Goal: Transaction & Acquisition: Register for event/course

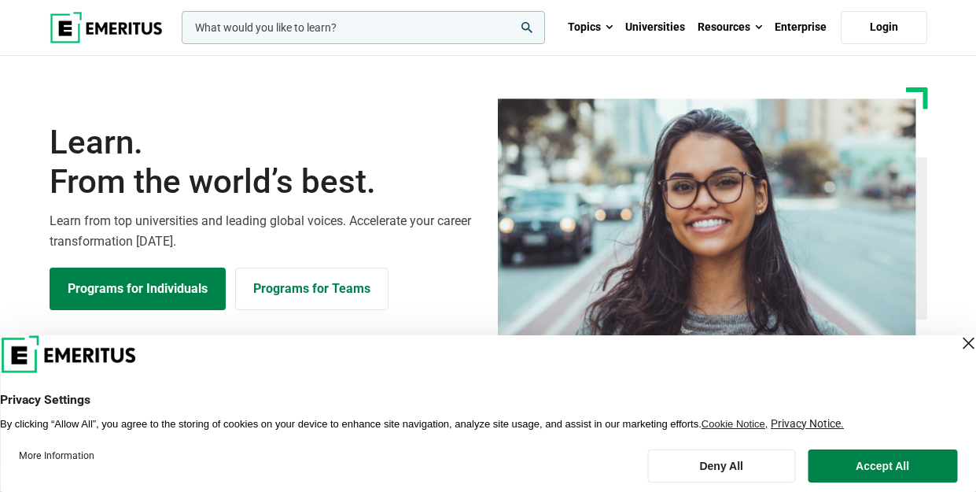
click at [421, 30] on input "woocommerce-product-search-field-0" at bounding box center [363, 27] width 363 height 33
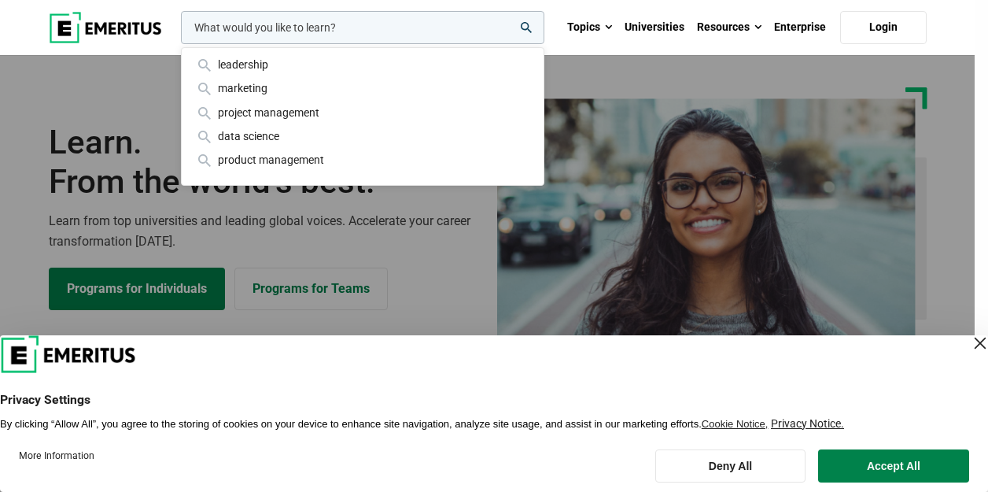
click at [421, 30] on input "woocommerce-product-search-field-0" at bounding box center [362, 27] width 363 height 33
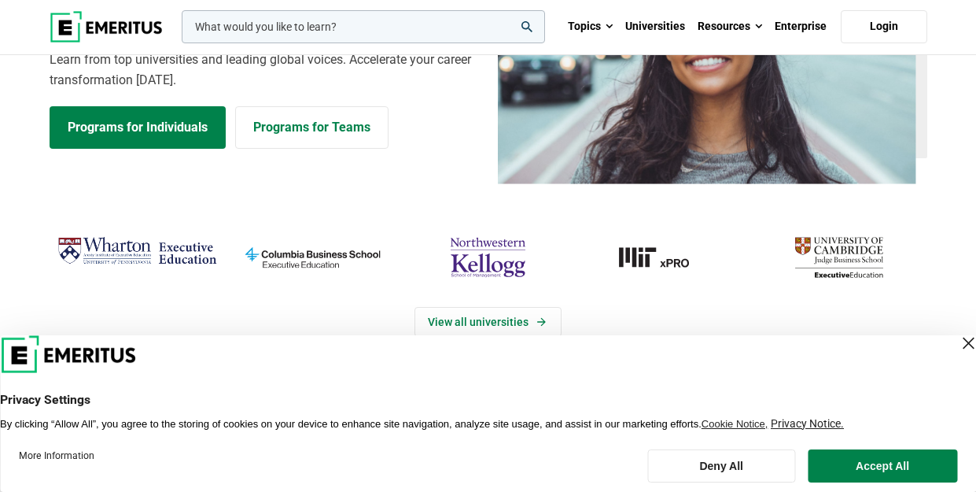
scroll to position [241, 0]
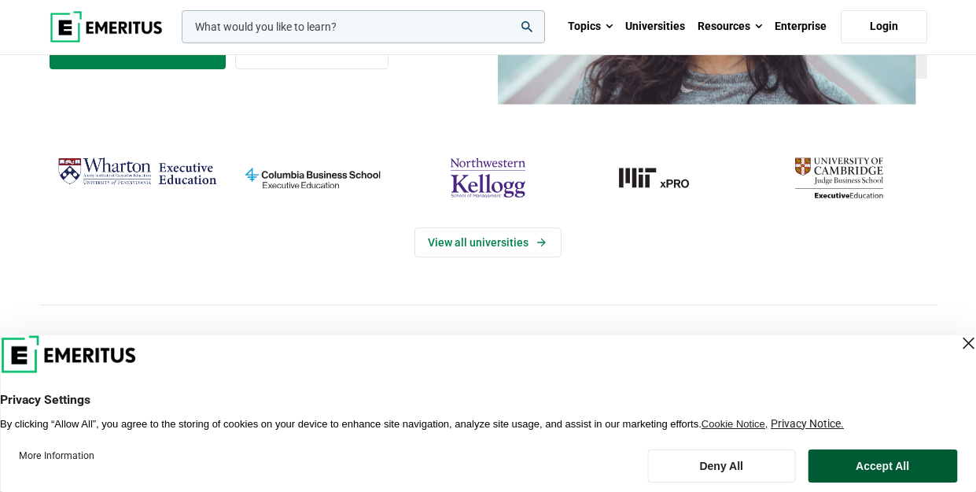
click at [857, 465] on button "Accept All" at bounding box center [882, 465] width 149 height 33
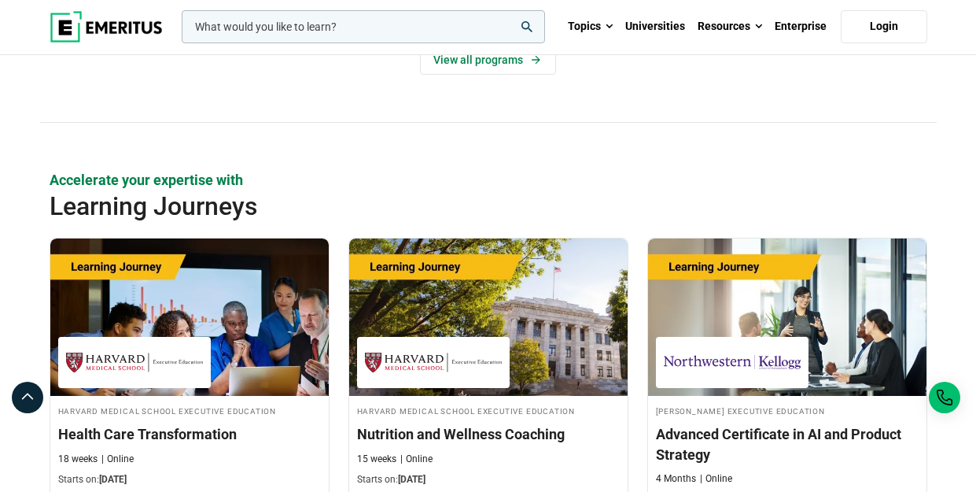
scroll to position [2525, 0]
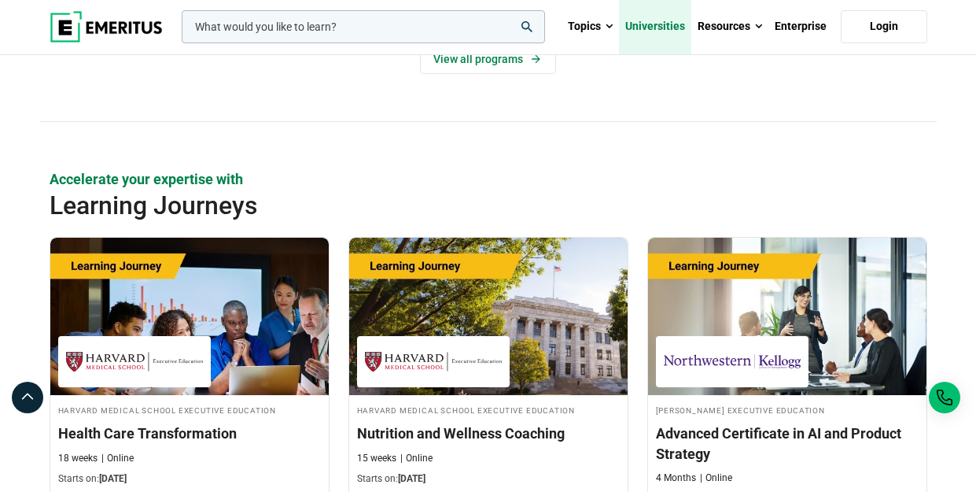
click at [681, 23] on link "Universities" at bounding box center [655, 26] width 72 height 55
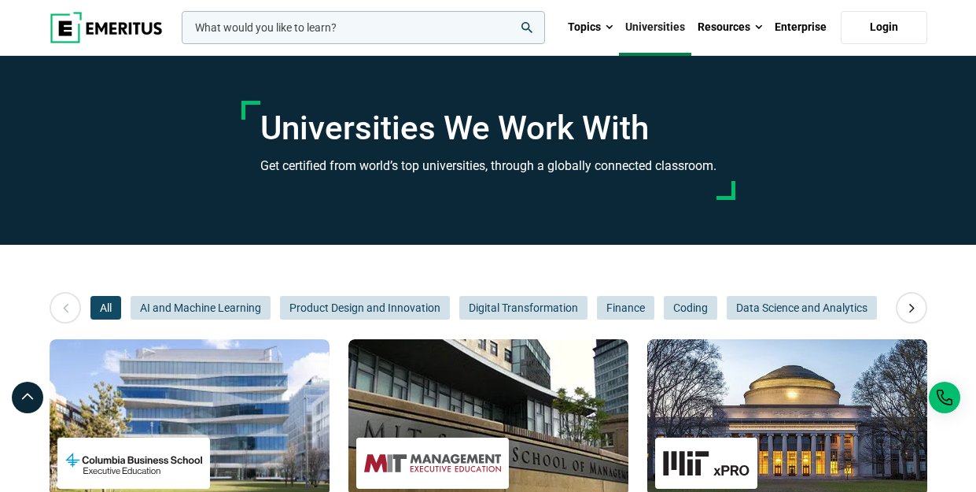
click at [359, 31] on input "woocommerce-product-search-field-0" at bounding box center [363, 27] width 363 height 33
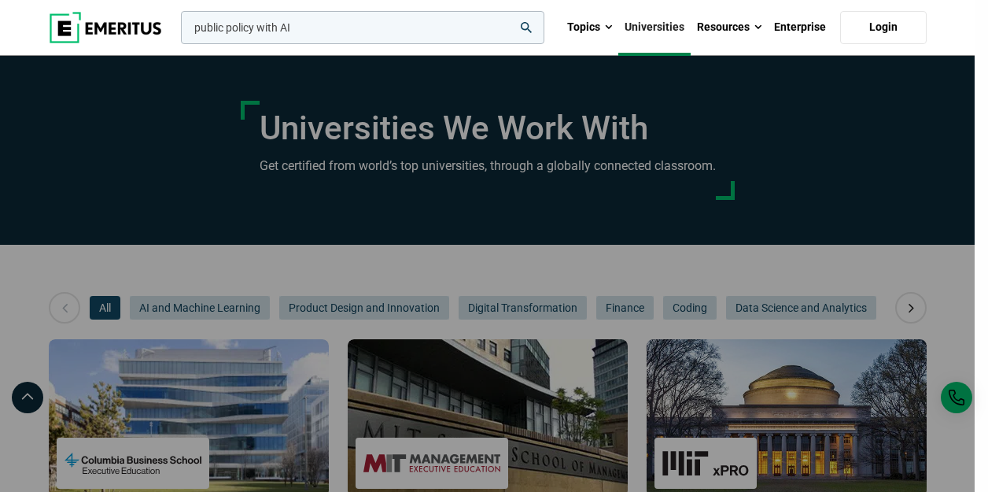
type input "public policy with AI"
click at [178, 31] on button "search" at bounding box center [178, 31] width 0 height 0
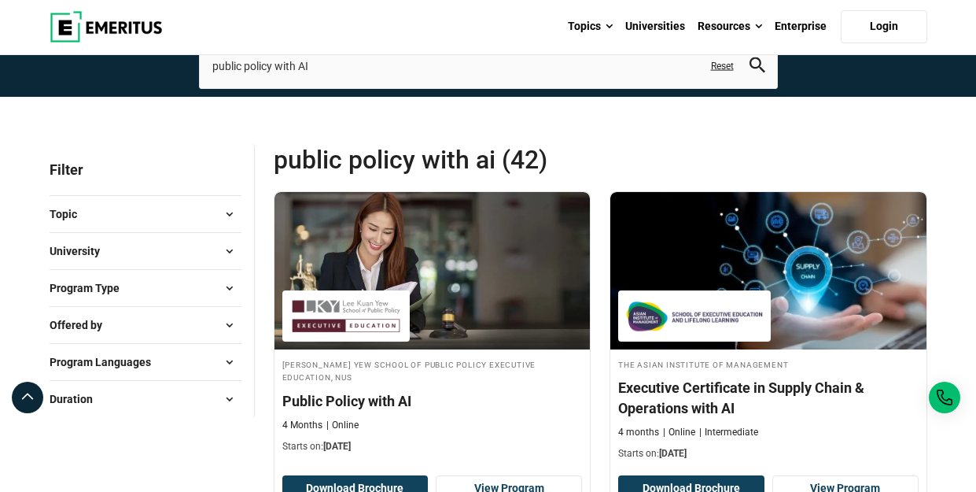
scroll to position [155, 0]
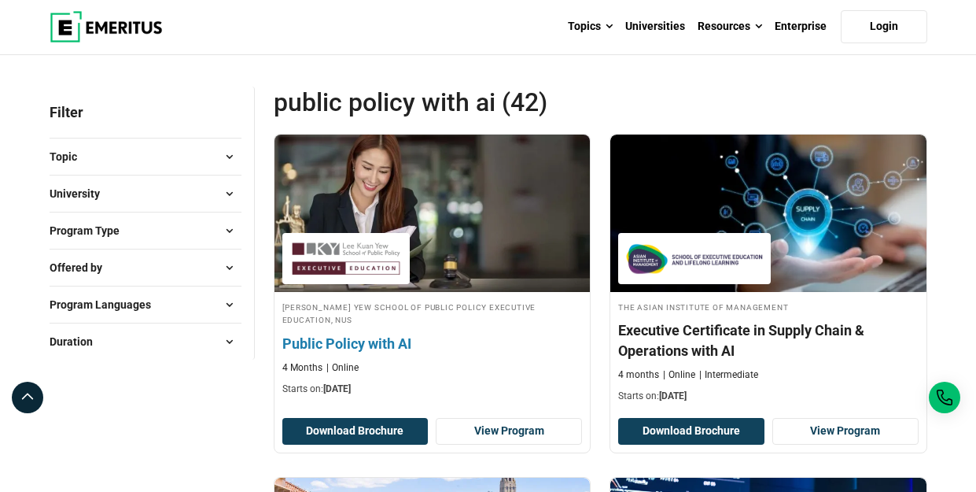
click at [397, 337] on h4 "Public Policy with AI" at bounding box center [432, 343] width 300 height 20
click at [456, 361] on div "4 Months Online" at bounding box center [432, 367] width 300 height 13
